Goal: Information Seeking & Learning: Learn about a topic

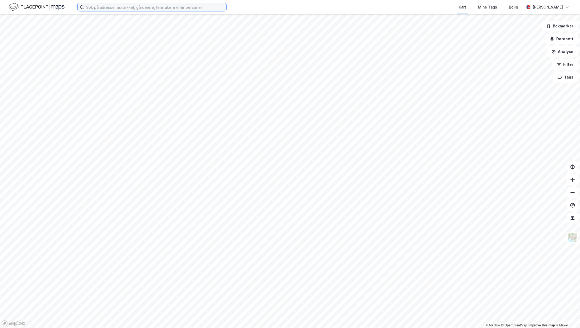
click at [115, 8] on input at bounding box center [155, 7] width 142 height 8
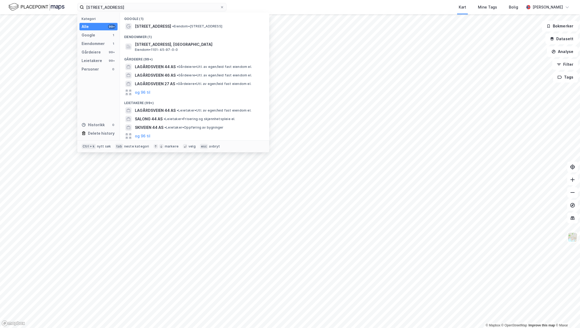
click at [144, 24] on span "[STREET_ADDRESS]" at bounding box center [153, 26] width 36 height 6
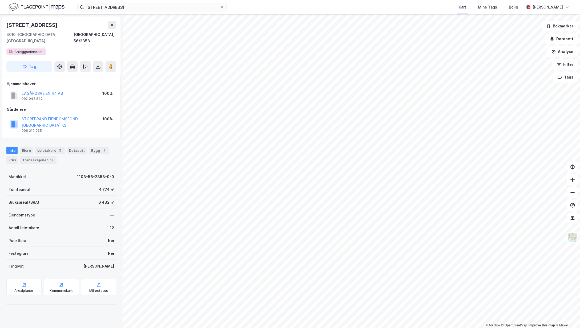
click at [12, 156] on div "ESG" at bounding box center [11, 159] width 11 height 7
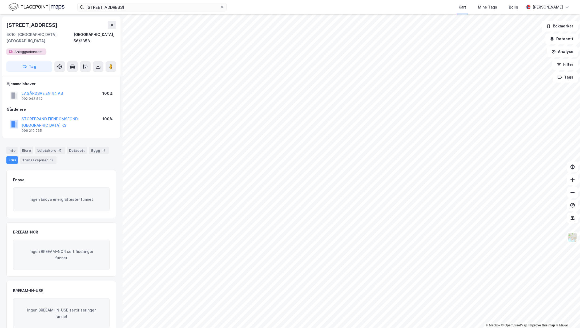
click at [0, 0] on button "LAGÅRDSVEIEN 44 AS" at bounding box center [0, 0] width 0 height 0
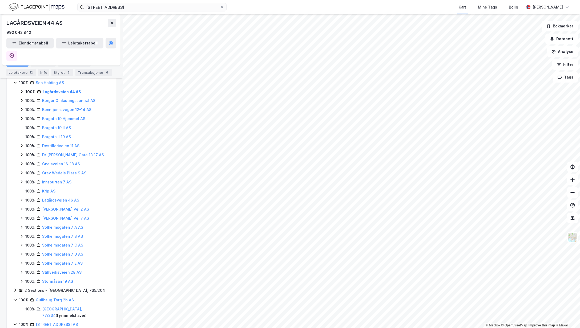
scroll to position [213, 0]
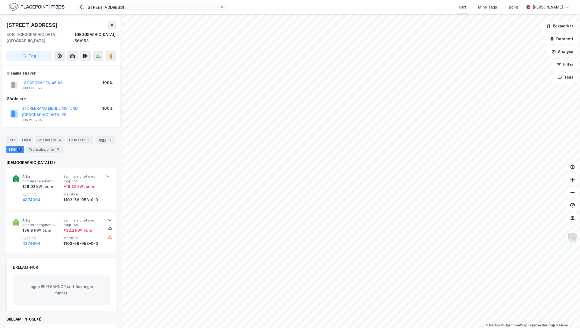
scroll to position [0, 0]
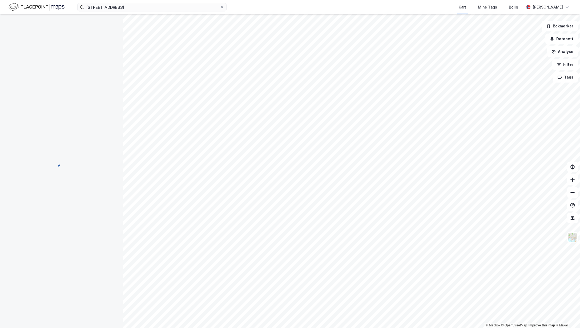
scroll to position [0, 0]
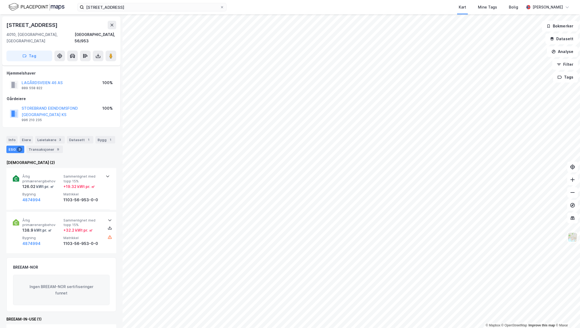
scroll to position [12, 0]
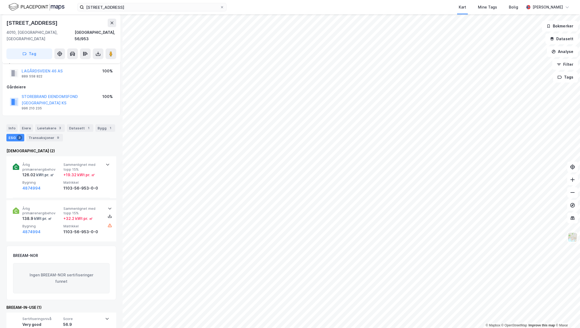
click at [40, 162] on span "Årlig primærenergibehov" at bounding box center [41, 166] width 39 height 9
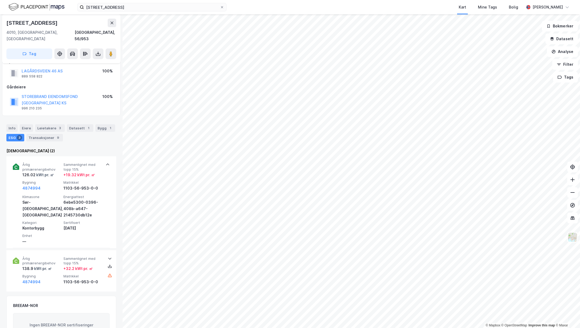
click at [77, 199] on div "6ebe5300-0396-408b-a647-2145730db12e" at bounding box center [82, 208] width 39 height 19
click at [70, 199] on div "6ebe5300-0396-408b-a647-2145730db12e" at bounding box center [82, 208] width 39 height 19
click at [68, 202] on div "6ebe5300-0396-408b-a647-2145730db12e" at bounding box center [82, 208] width 39 height 19
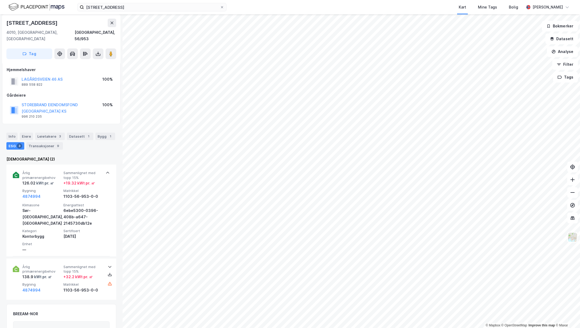
scroll to position [0, 0]
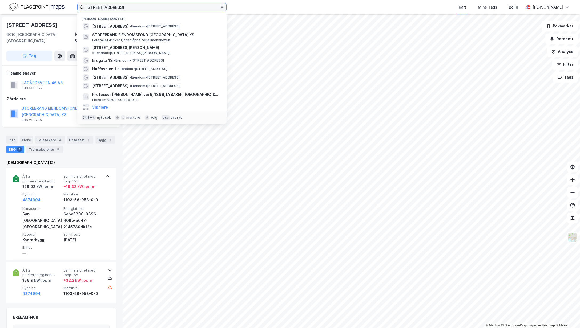
drag, startPoint x: 121, startPoint y: 5, endPoint x: 83, endPoint y: 6, distance: 37.8
click at [83, 6] on label "[STREET_ADDRESS]" at bounding box center [151, 7] width 149 height 9
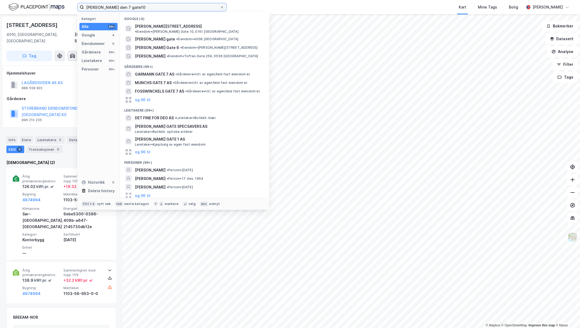
type input "[PERSON_NAME] den 7 gate10"
click at [190, 30] on span "• Eiendom • [PERSON_NAME][STREET_ADDRESS]" at bounding box center [187, 32] width 104 height 4
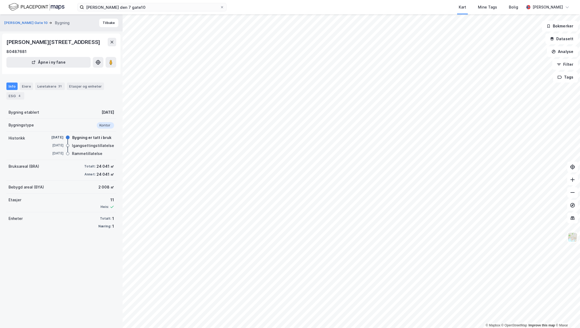
click at [11, 95] on div "ESG 4" at bounding box center [15, 95] width 18 height 7
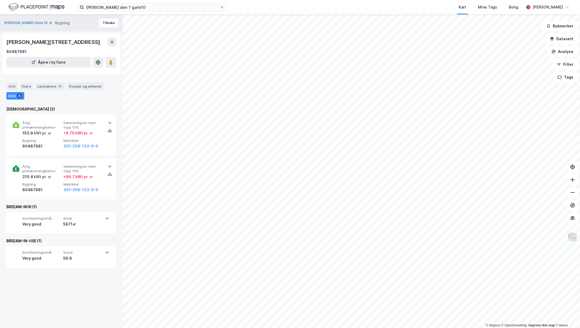
click at [26, 125] on span "Årlig primærenergibehov" at bounding box center [41, 125] width 39 height 9
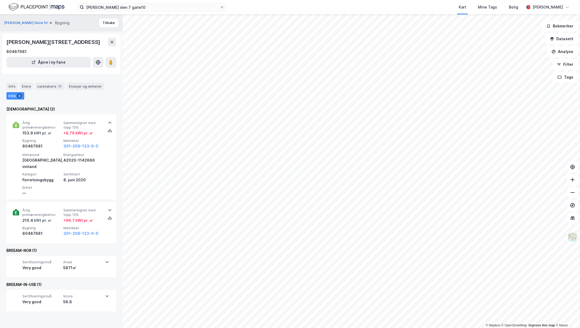
click at [28, 208] on span "Årlig primærenergibehov" at bounding box center [41, 212] width 39 height 9
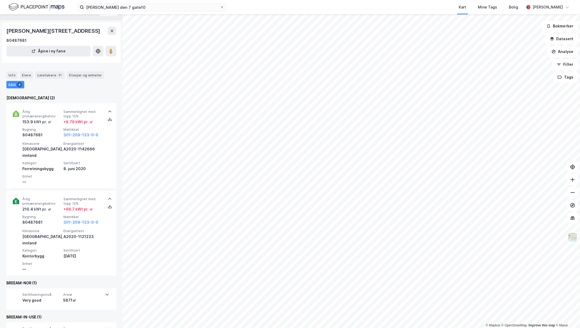
scroll to position [20, 0]
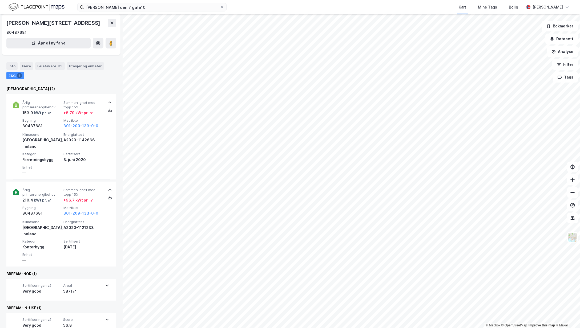
click at [34, 288] on div "Very good" at bounding box center [41, 291] width 39 height 6
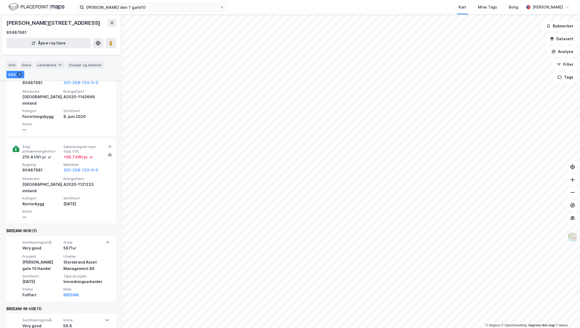
scroll to position [64, 0]
click at [27, 305] on div "BREEAM-IN-USE (1)" at bounding box center [61, 308] width 110 height 6
click at [33, 317] on span "Sertifiseringsnivå" at bounding box center [41, 319] width 39 height 5
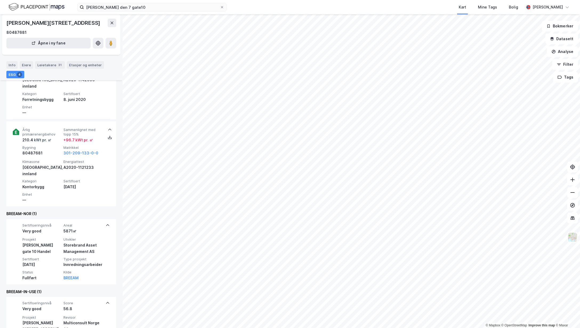
scroll to position [77, 0]
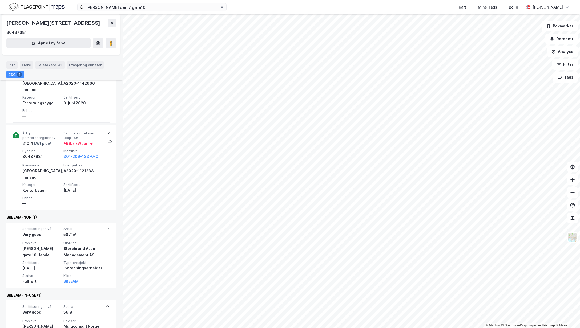
click at [75, 140] on div "+ 96.7 kWt pr. ㎡" at bounding box center [78, 143] width 30 height 6
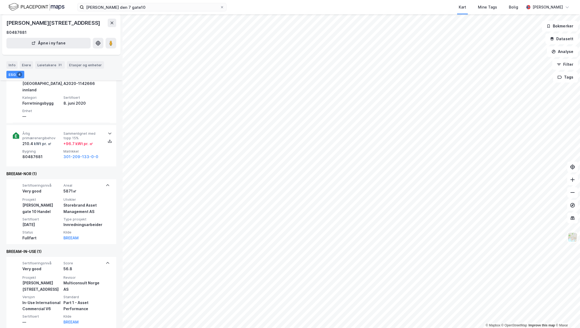
click at [76, 141] on div "+ 96.7 kWt pr. ㎡" at bounding box center [78, 144] width 30 height 6
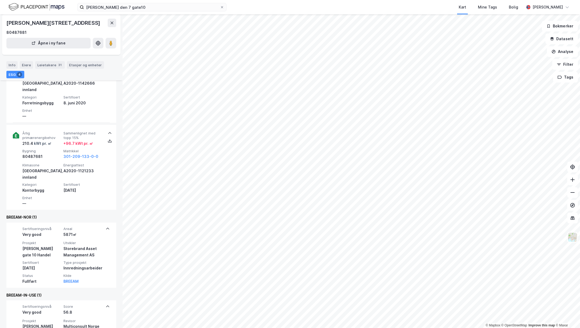
click at [76, 153] on button "301-209-133-0-0" at bounding box center [80, 156] width 35 height 6
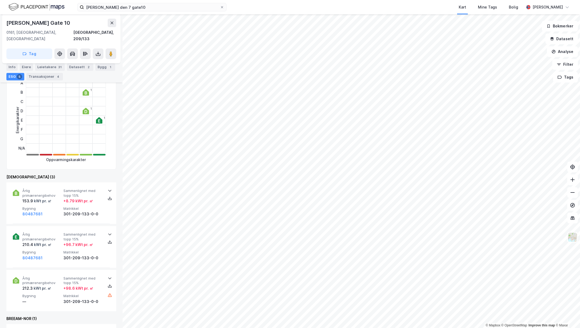
scroll to position [112, 0]
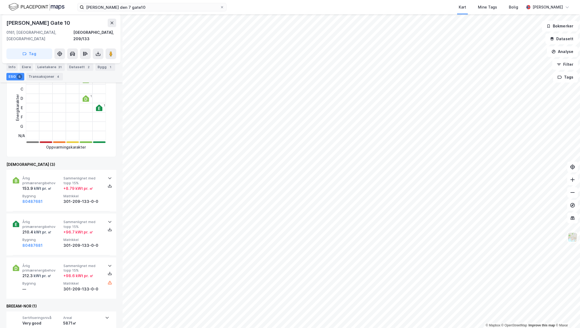
click at [71, 198] on div "301-209-133-0-0" at bounding box center [82, 201] width 39 height 6
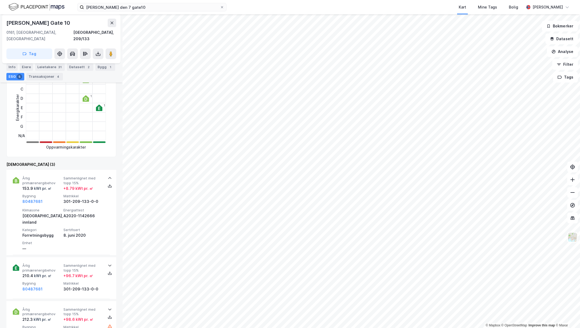
scroll to position [148, 0]
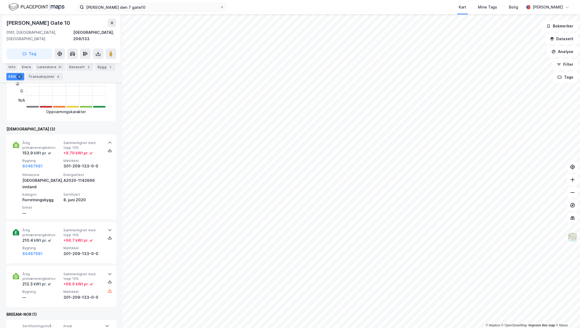
click at [56, 232] on div "Årlig primærenergibehov 210.4 kWt pr. ㎡ Sammenlignet med topp 15% + 96.7 kWt pr…" at bounding box center [62, 242] width 80 height 29
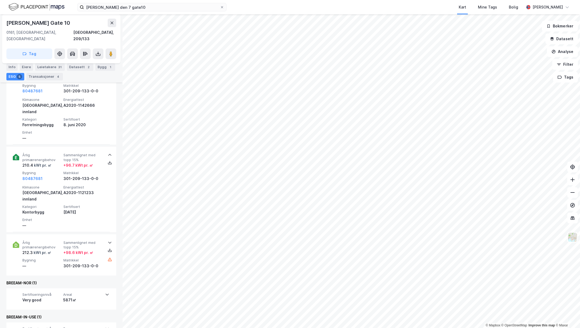
scroll to position [225, 0]
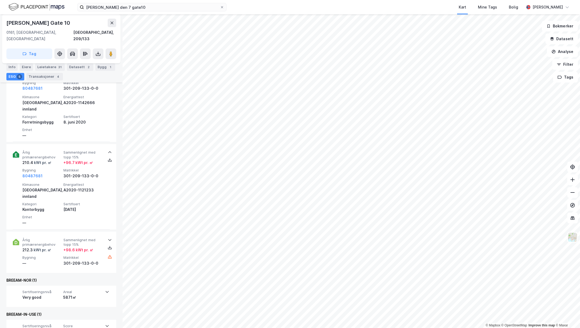
click at [56, 255] on span "Bygning" at bounding box center [41, 257] width 39 height 5
